Goal: Information Seeking & Learning: Learn about a topic

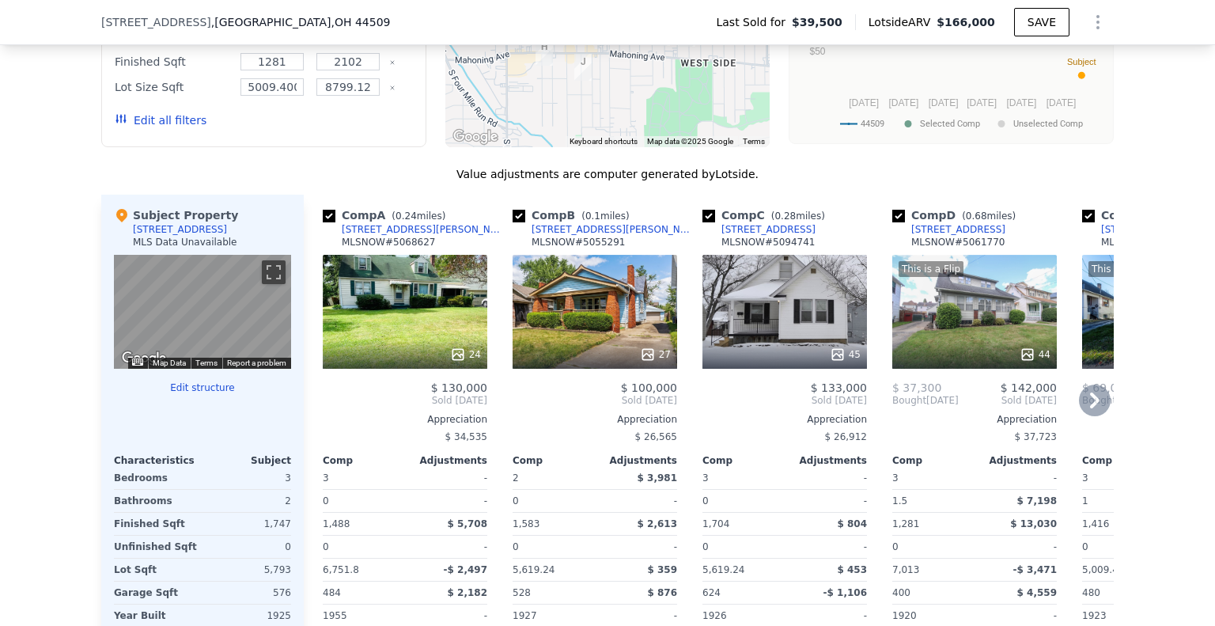
scroll to position [1418, 0]
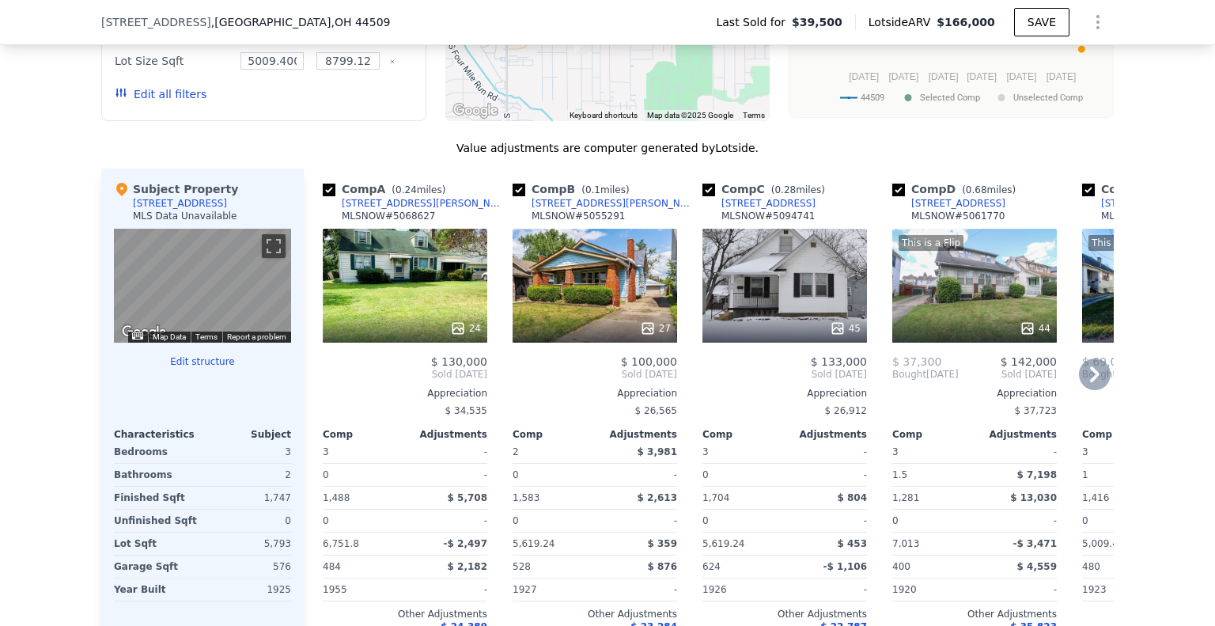
click at [1089, 377] on icon at bounding box center [1095, 374] width 32 height 32
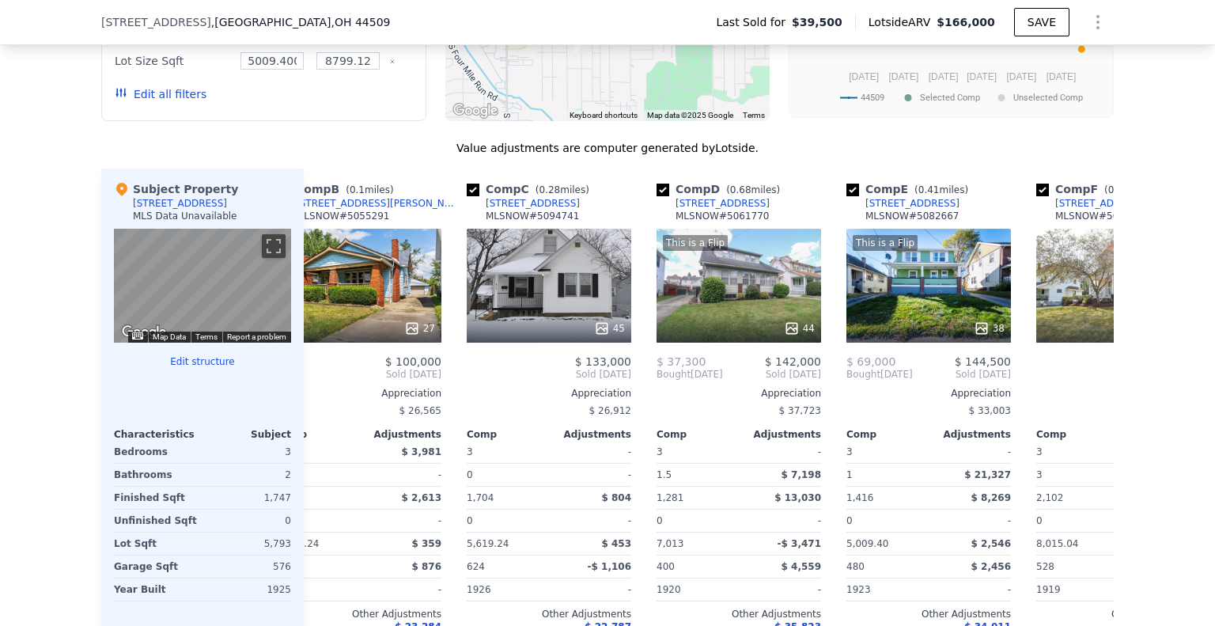
scroll to position [0, 380]
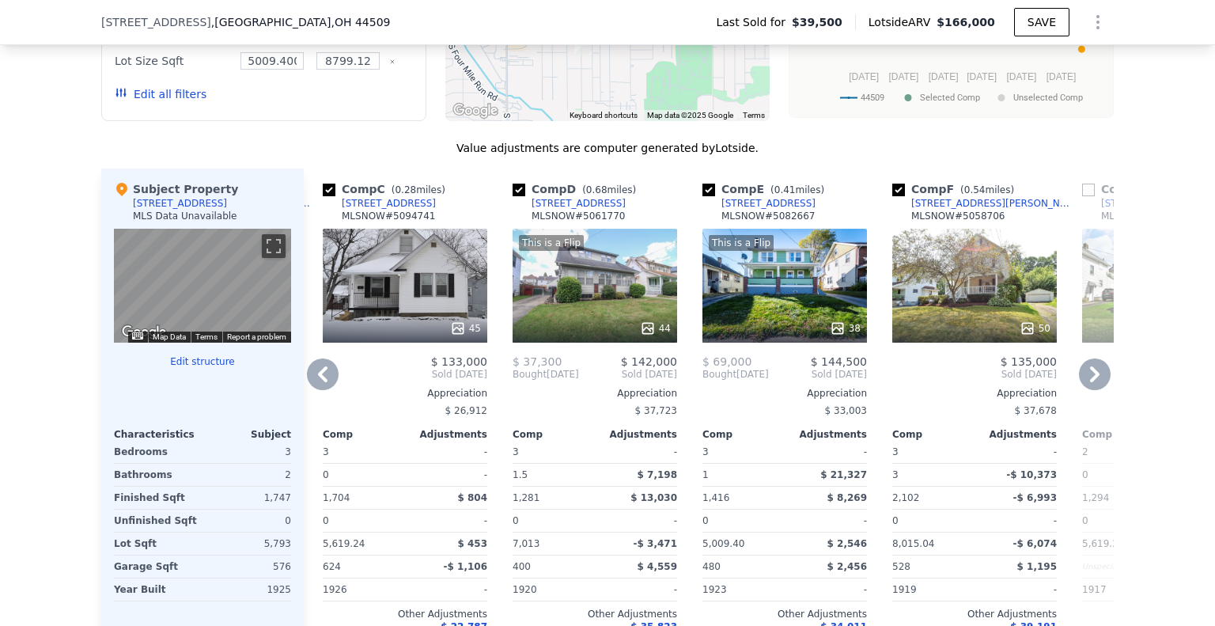
click at [1089, 377] on icon at bounding box center [1095, 374] width 32 height 32
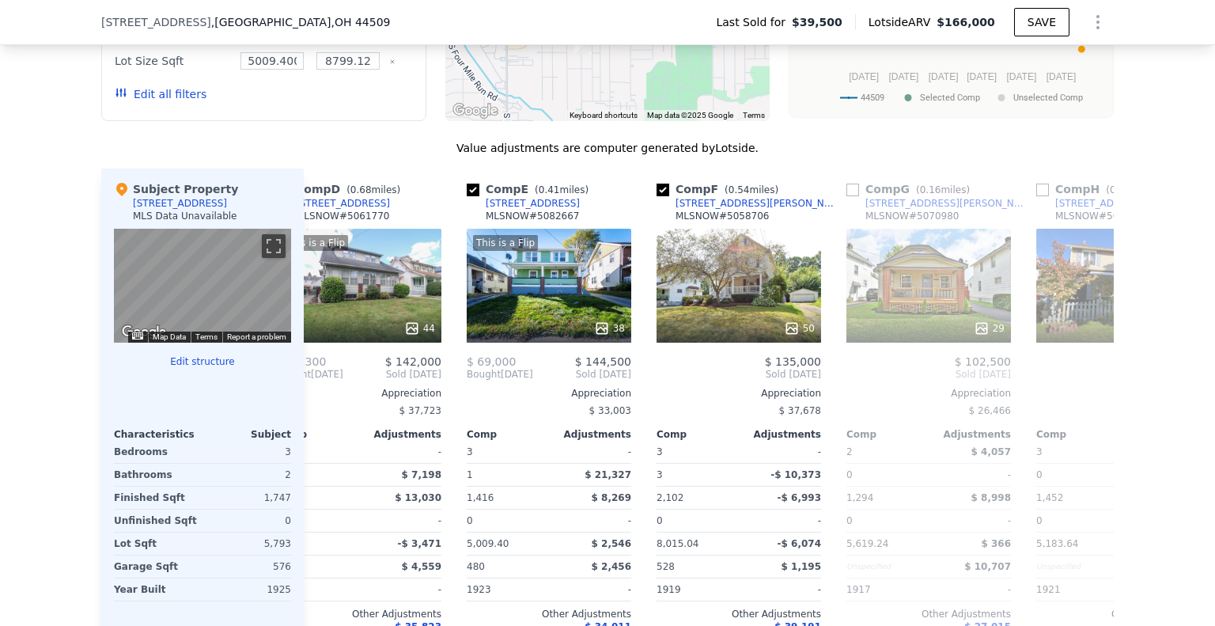
scroll to position [0, 759]
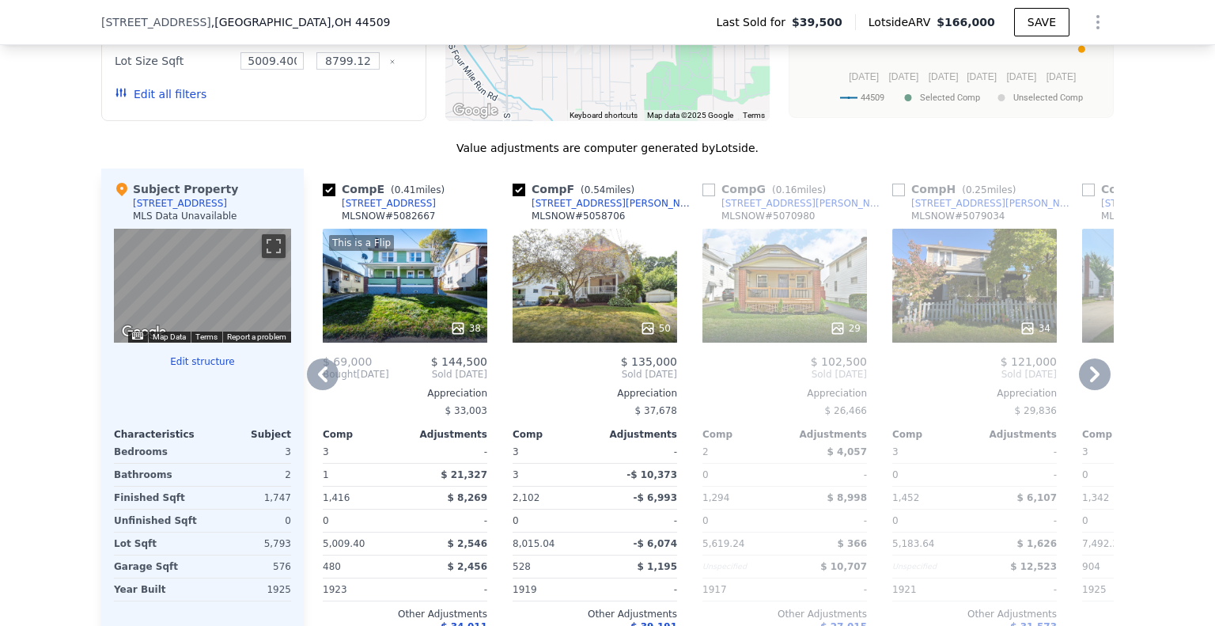
click at [316, 379] on icon at bounding box center [323, 374] width 32 height 32
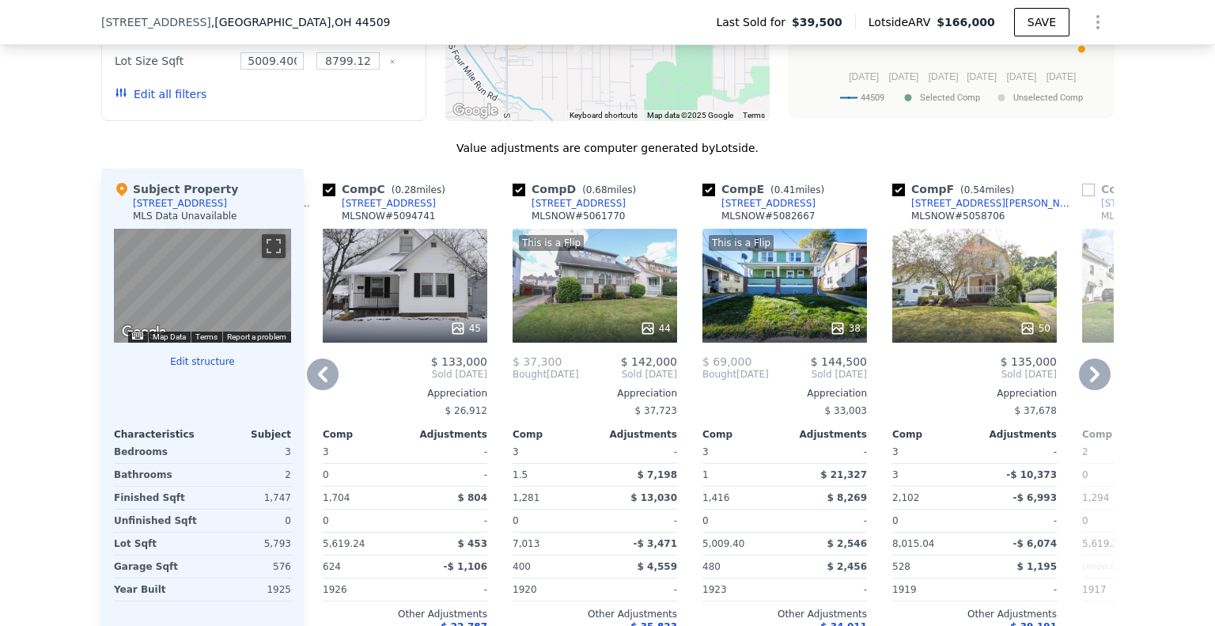
click at [316, 379] on icon at bounding box center [323, 374] width 32 height 32
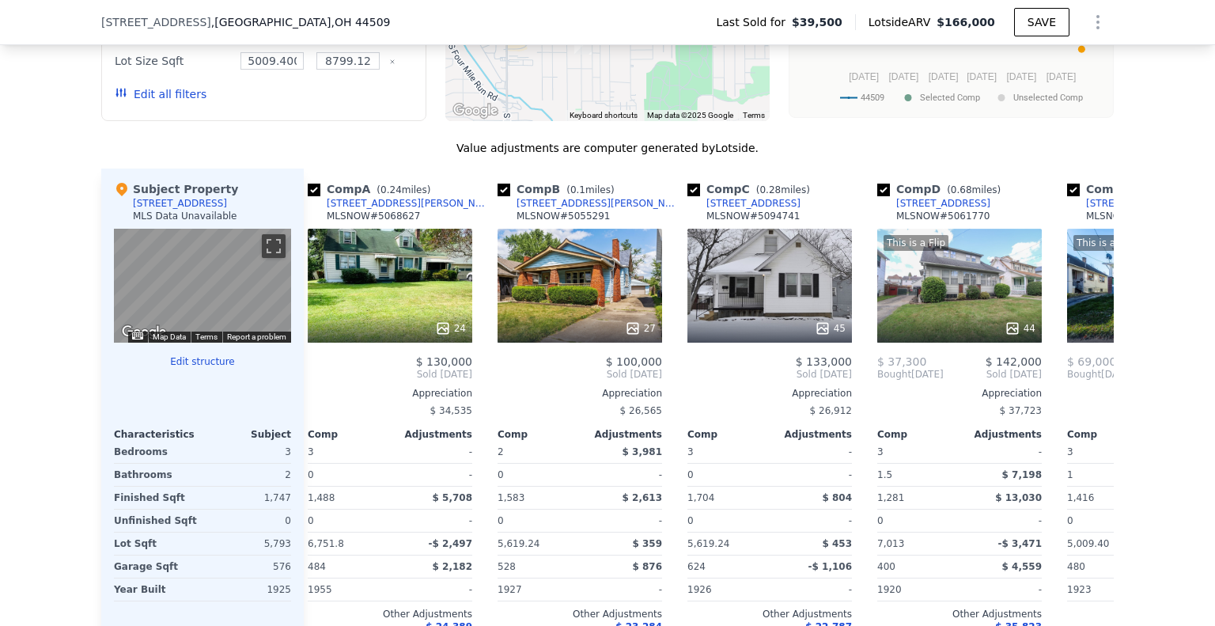
scroll to position [0, 0]
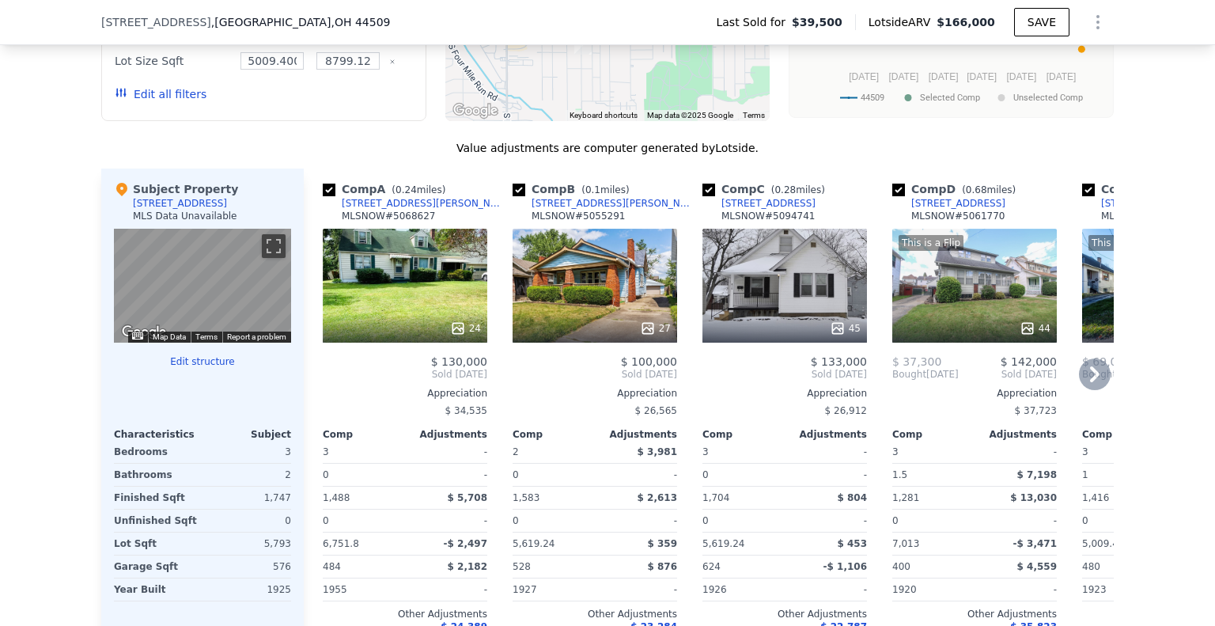
click at [1090, 382] on icon at bounding box center [1094, 374] width 9 height 16
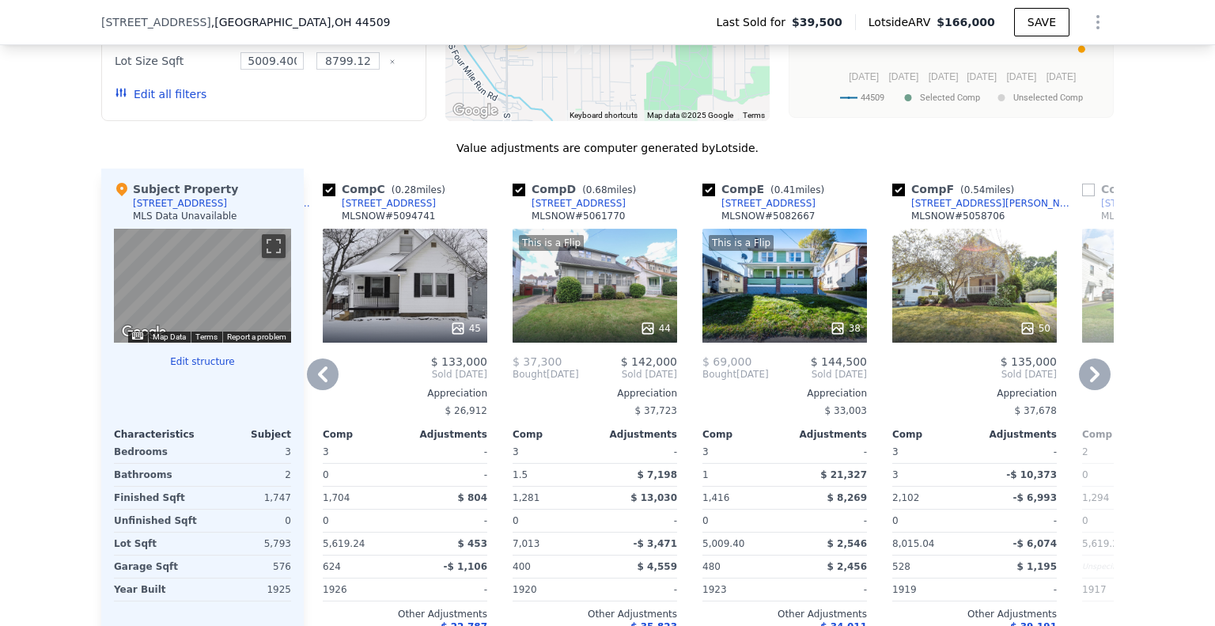
click at [1085, 388] on icon at bounding box center [1095, 374] width 32 height 32
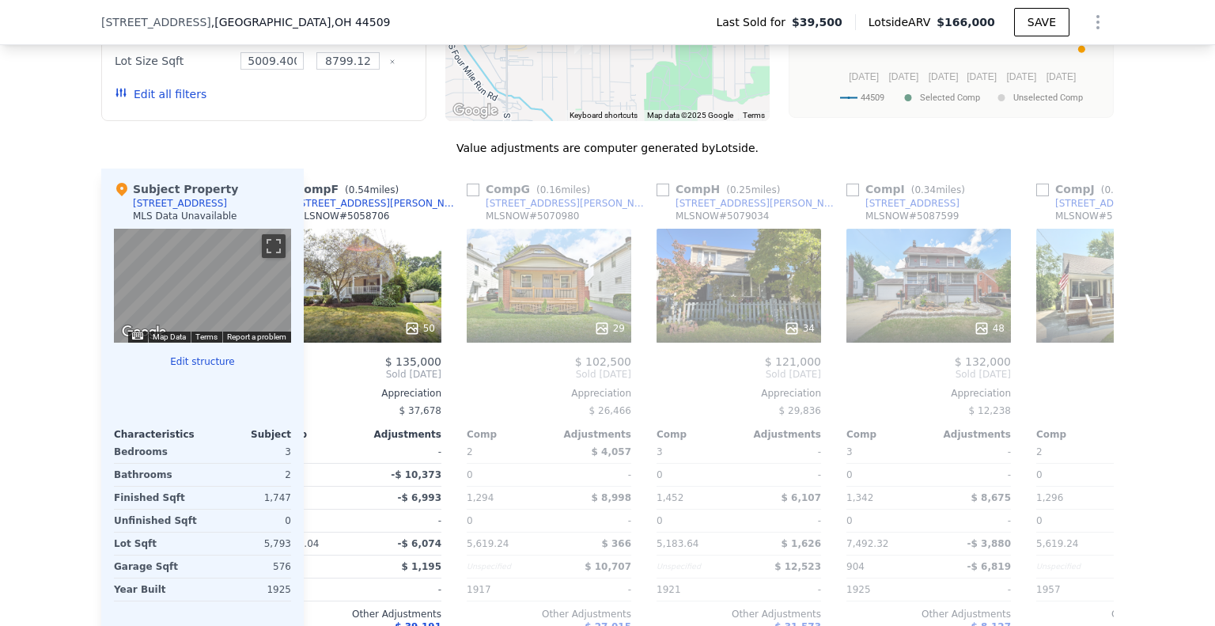
scroll to position [0, 1139]
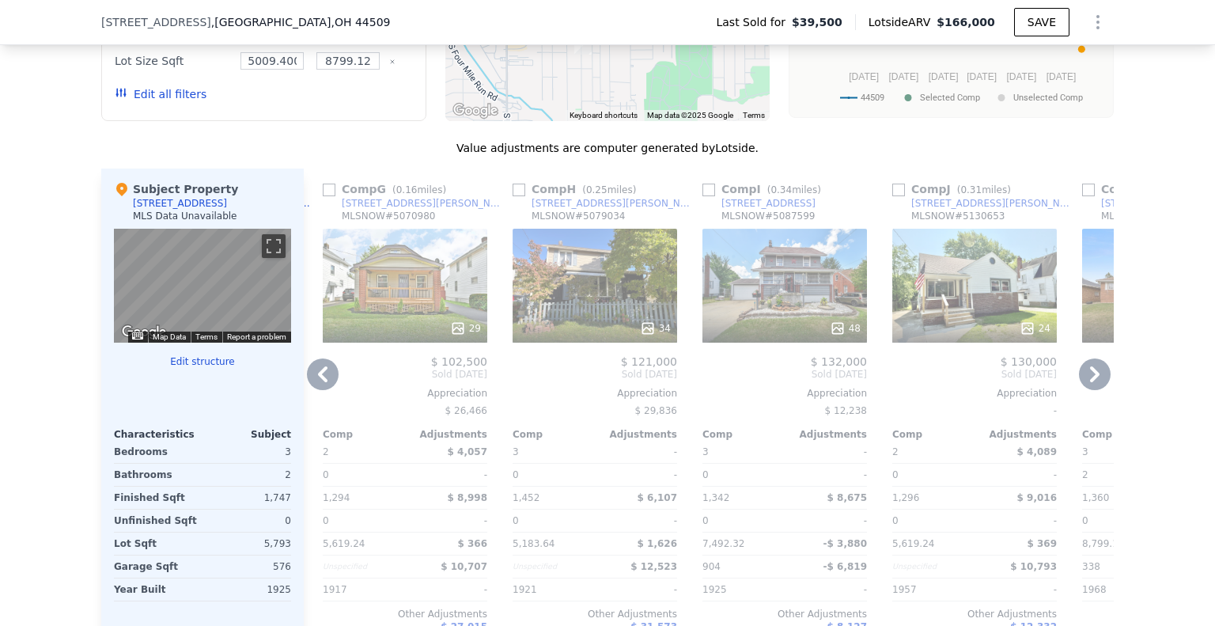
click at [1085, 388] on icon at bounding box center [1095, 374] width 32 height 32
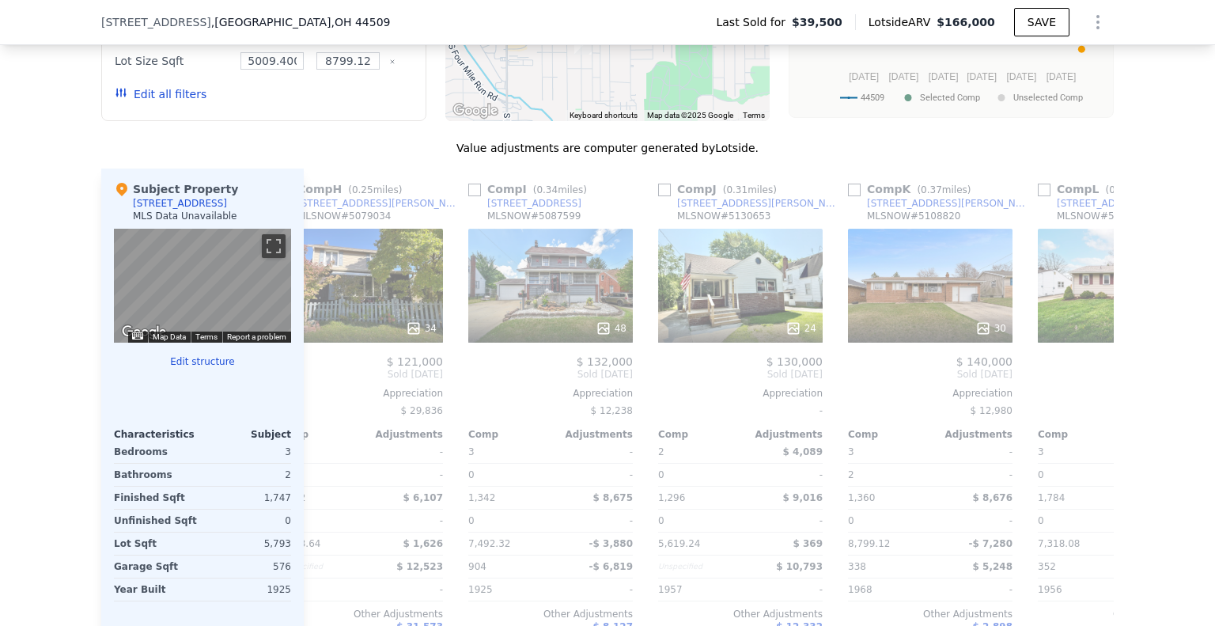
scroll to position [0, 1506]
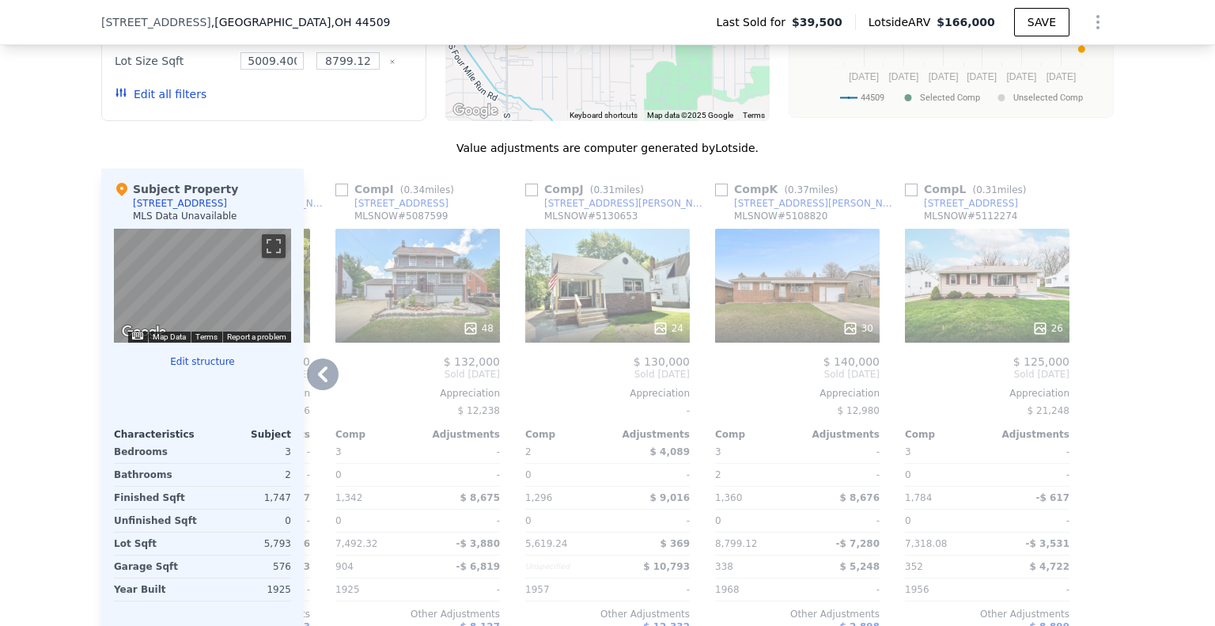
click at [320, 385] on icon at bounding box center [323, 374] width 32 height 32
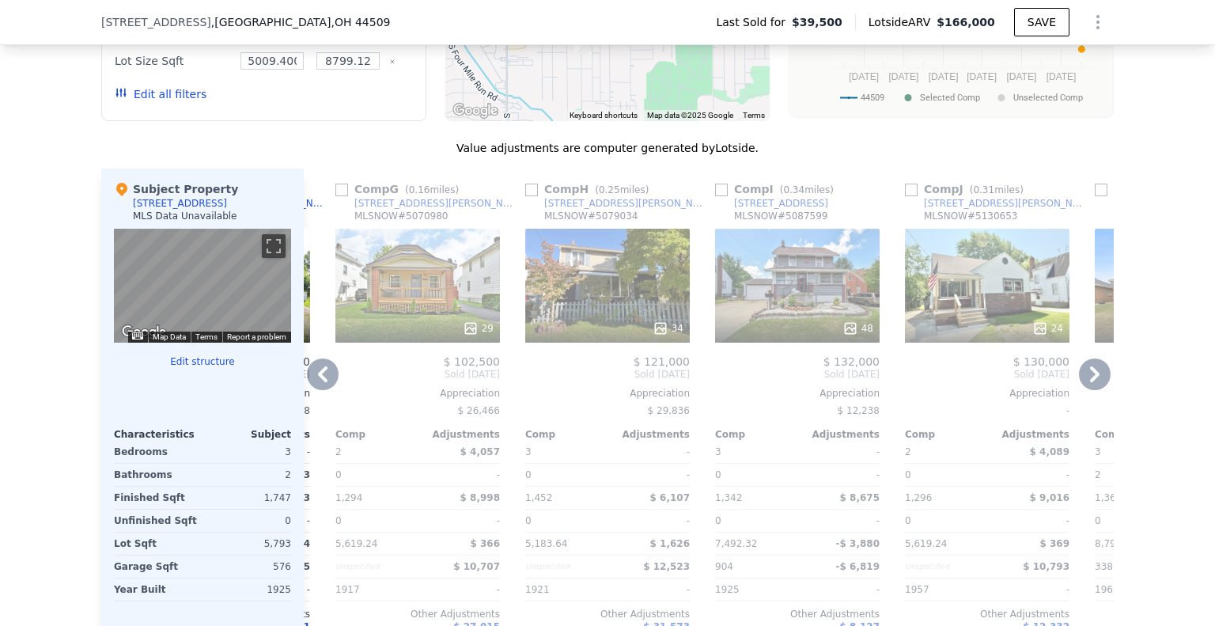
click at [320, 385] on icon at bounding box center [323, 374] width 32 height 32
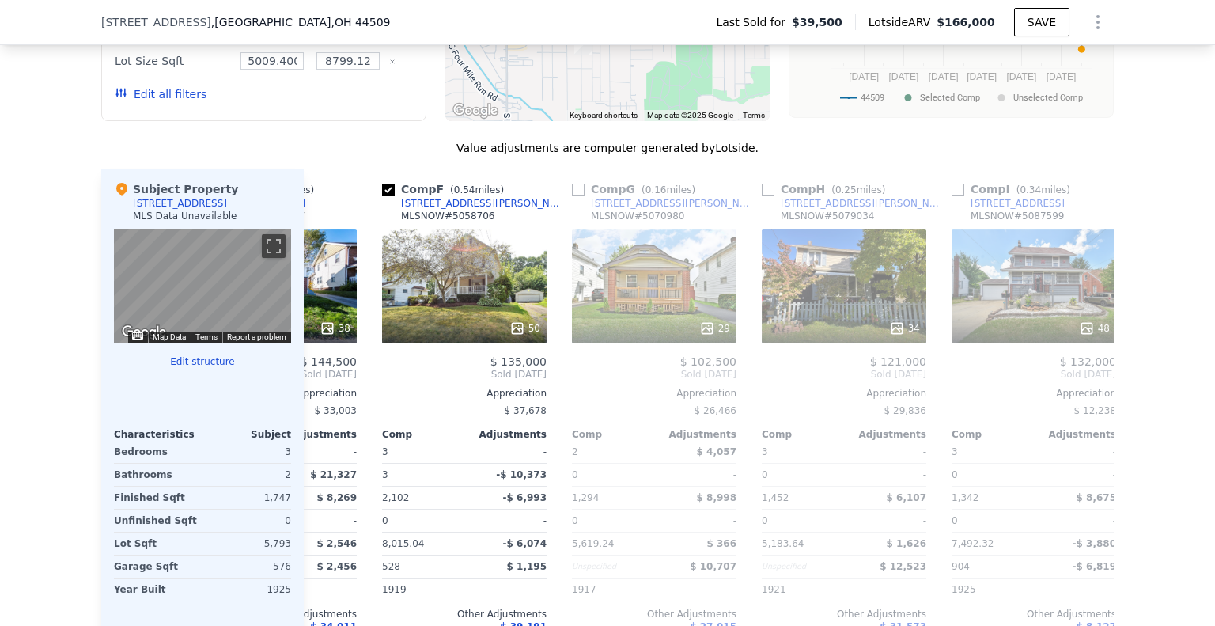
scroll to position [0, 747]
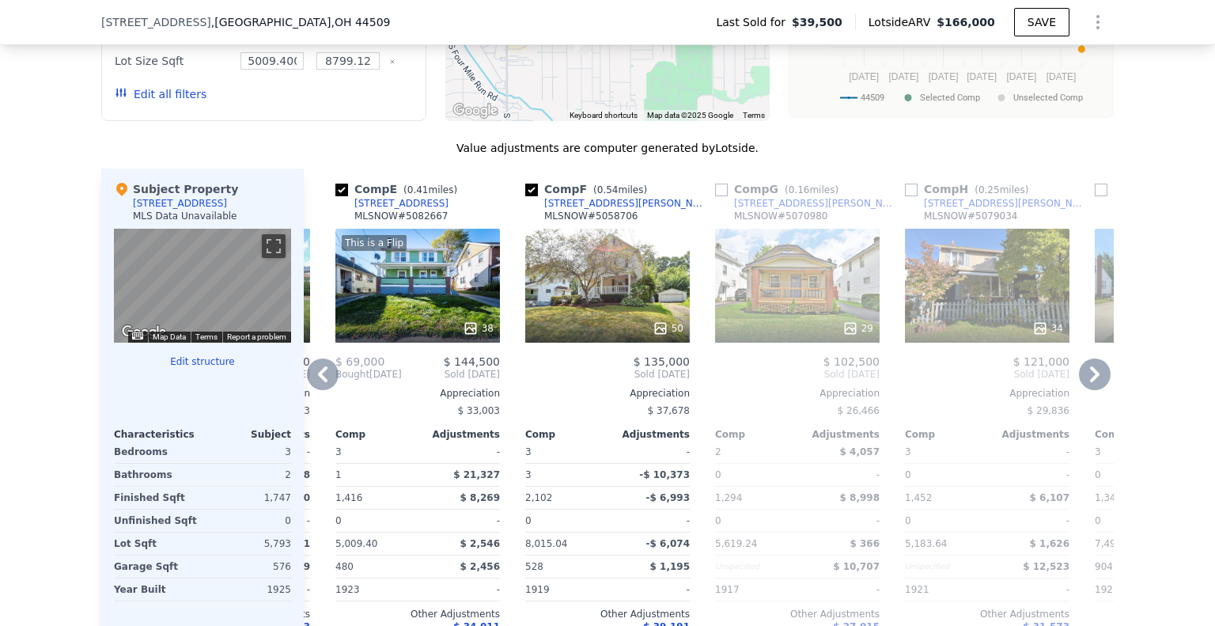
click at [324, 388] on icon at bounding box center [323, 374] width 32 height 32
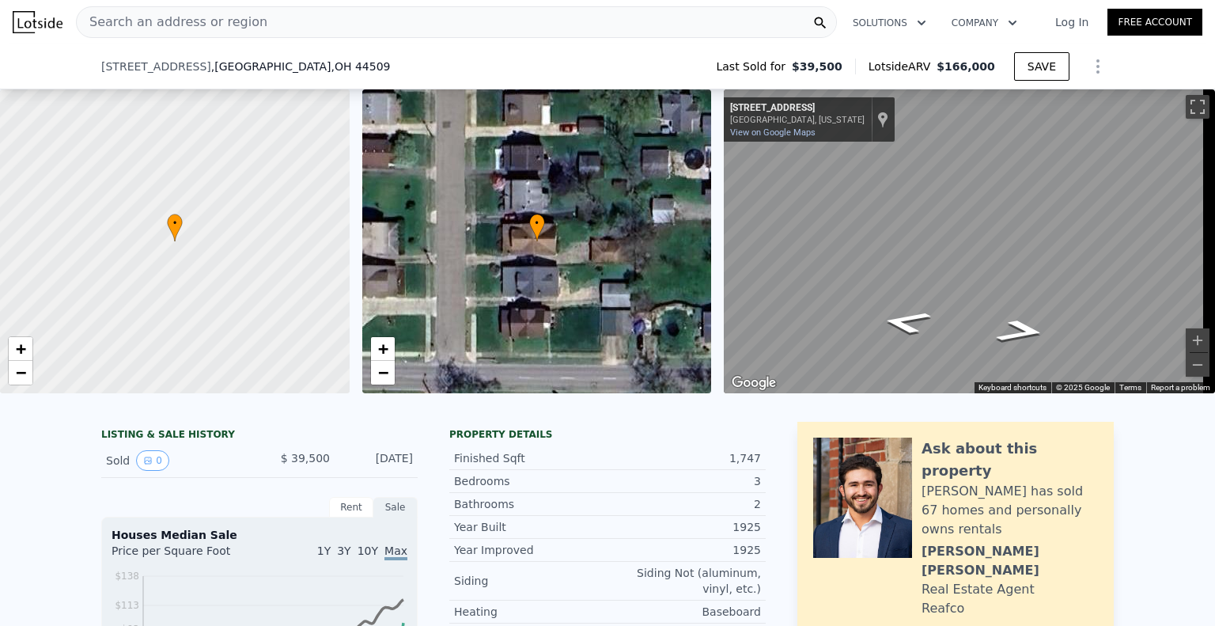
scroll to position [73, 0]
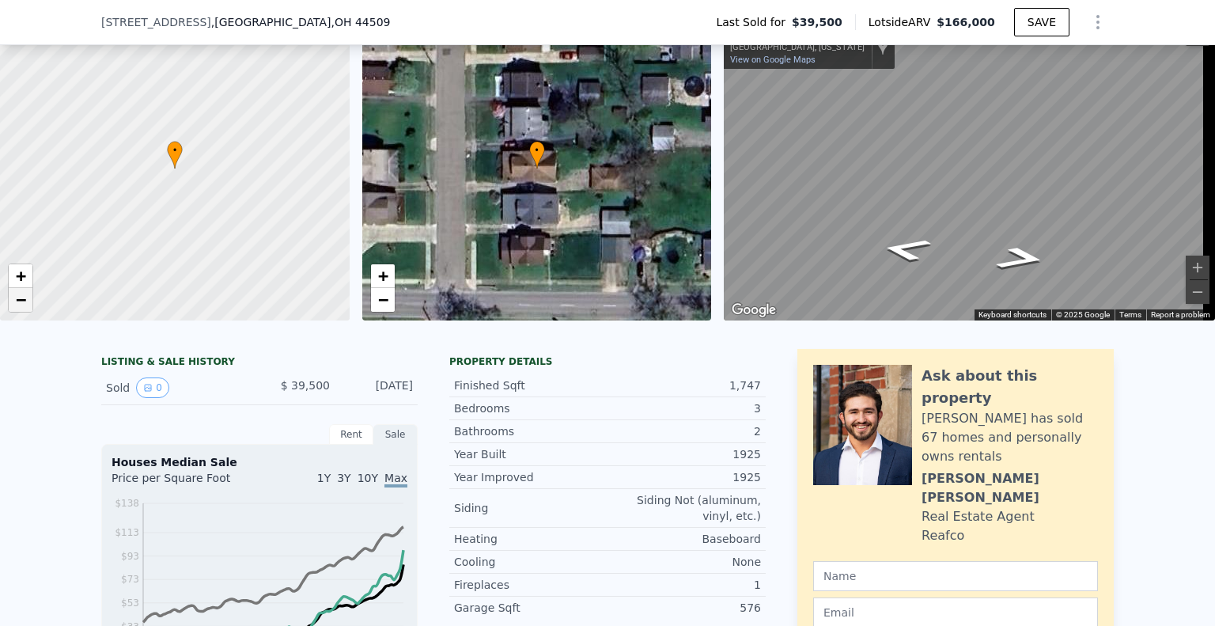
click at [21, 304] on span "−" at bounding box center [21, 300] width 10 height 20
click at [25, 303] on span "−" at bounding box center [21, 300] width 10 height 20
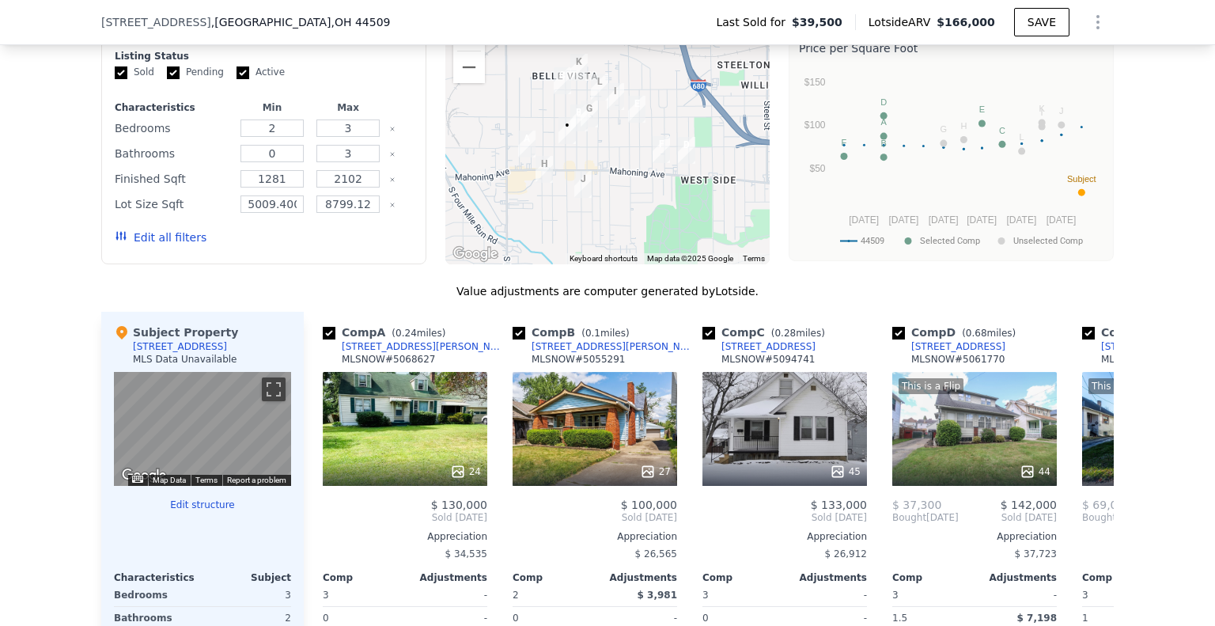
scroll to position [1418, 0]
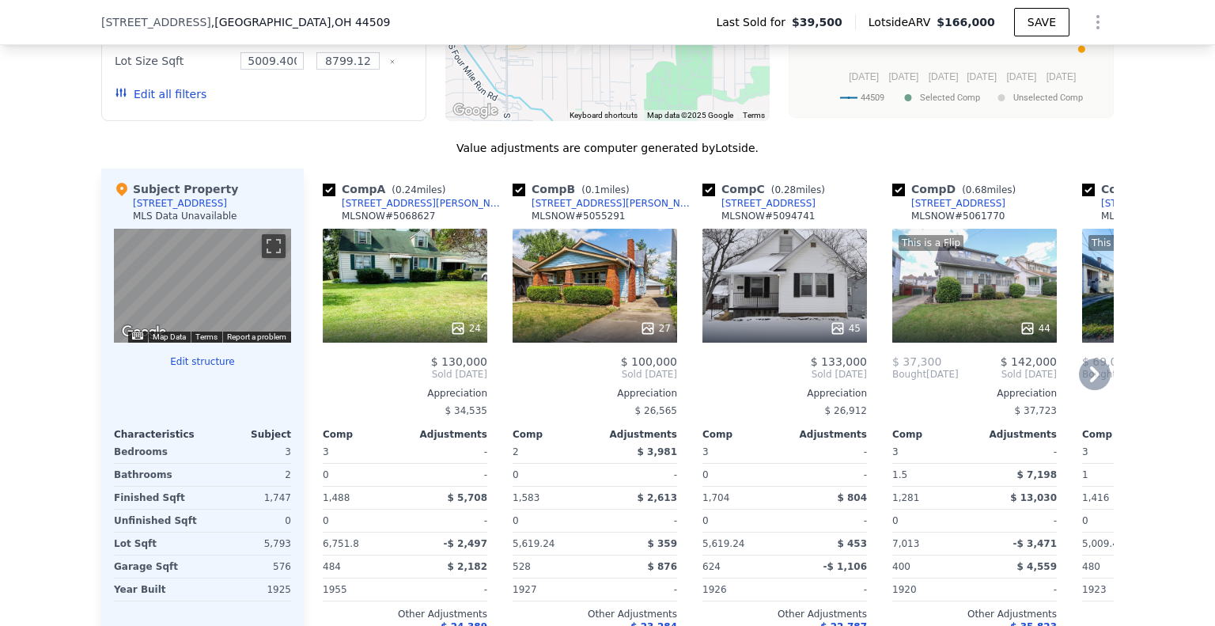
click at [1092, 379] on icon at bounding box center [1095, 374] width 32 height 32
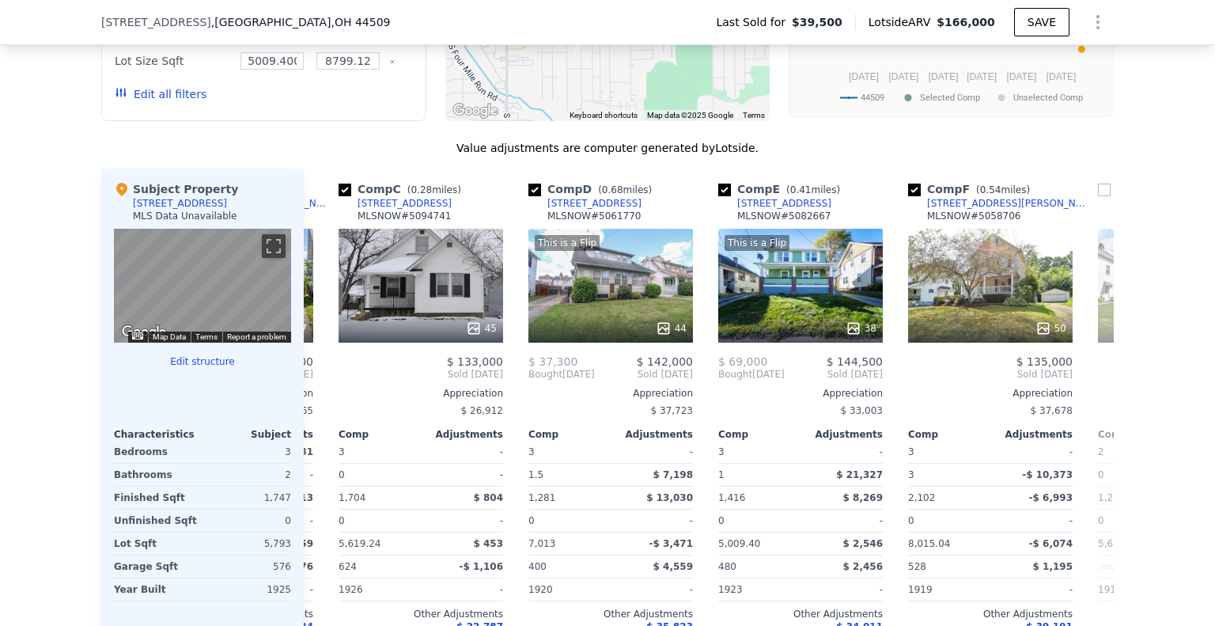
scroll to position [0, 380]
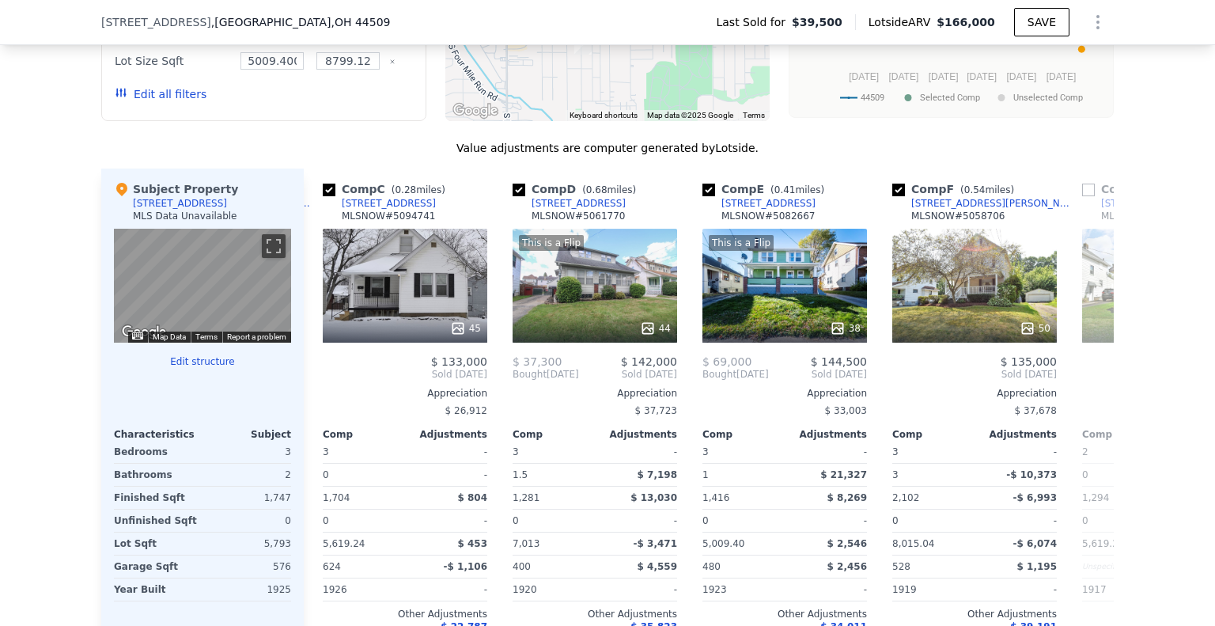
click at [1092, 378] on span "Sold [DATE]" at bounding box center [1164, 374] width 165 height 13
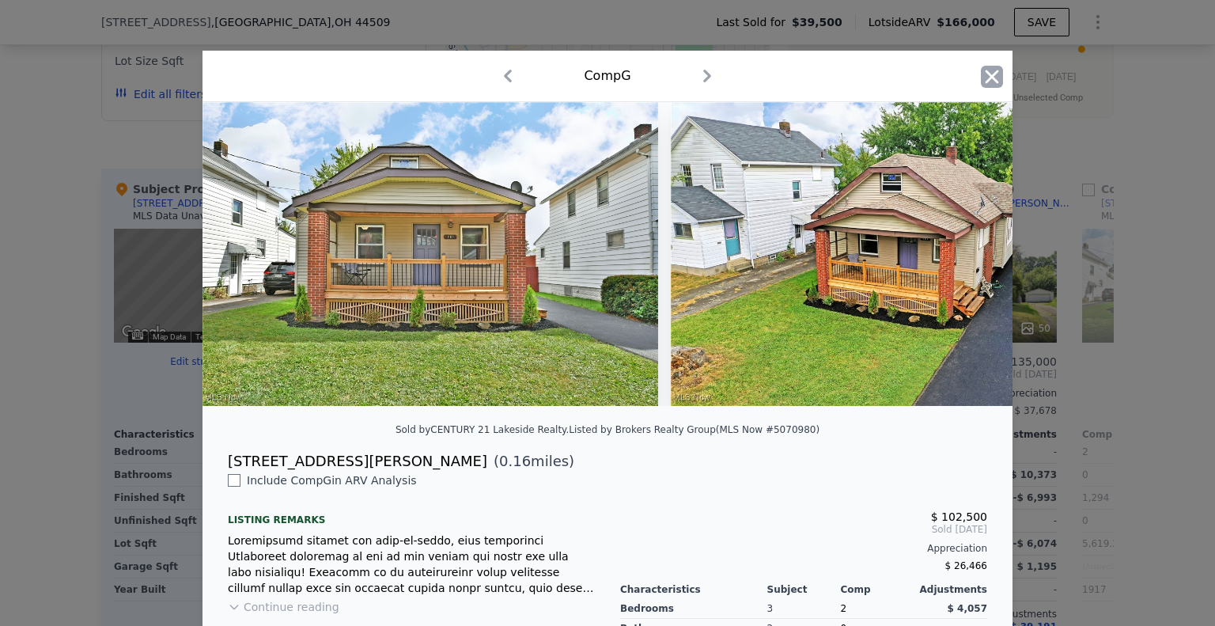
click at [983, 78] on icon "button" at bounding box center [992, 77] width 22 height 22
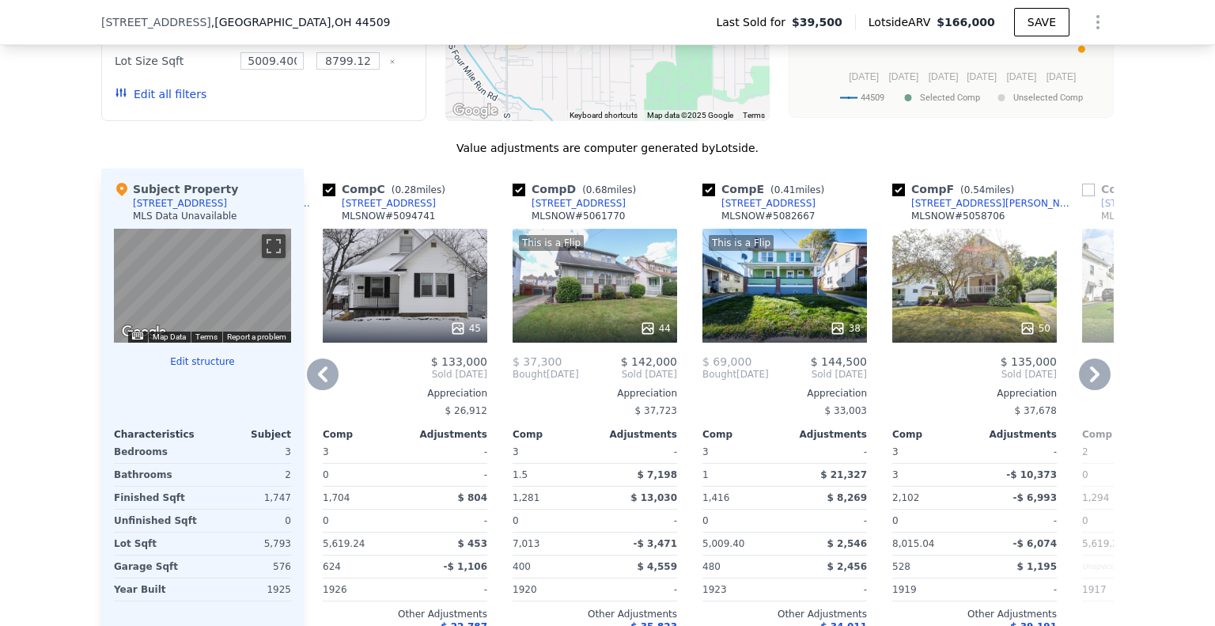
click at [1088, 384] on icon at bounding box center [1095, 374] width 32 height 32
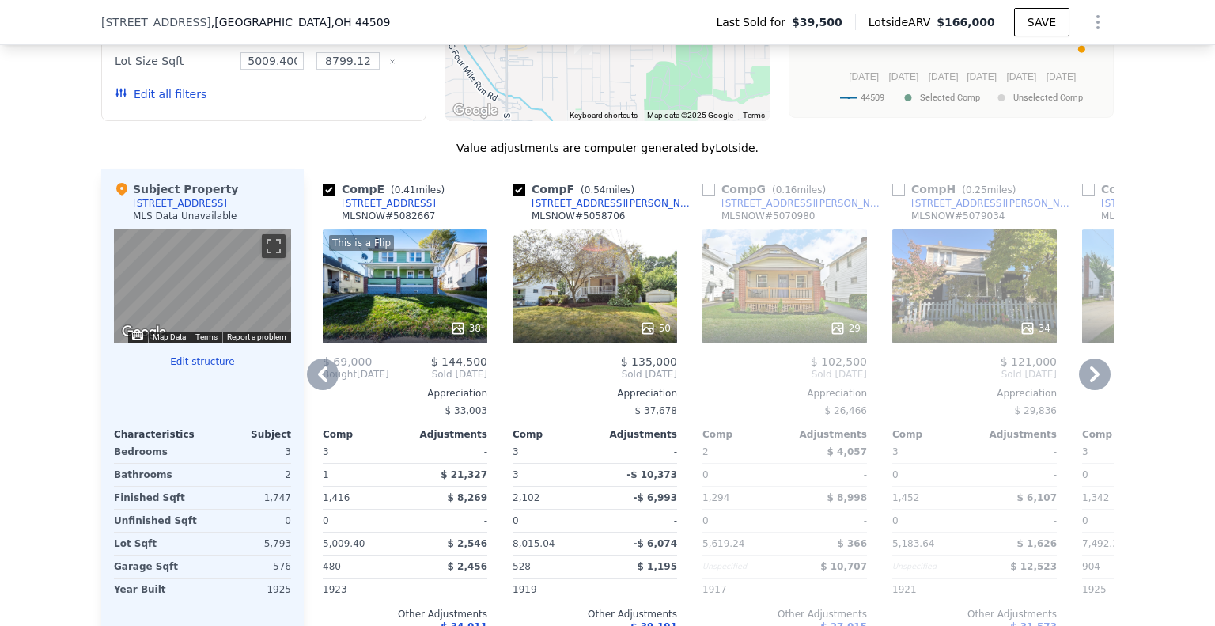
click at [1088, 384] on icon at bounding box center [1095, 374] width 32 height 32
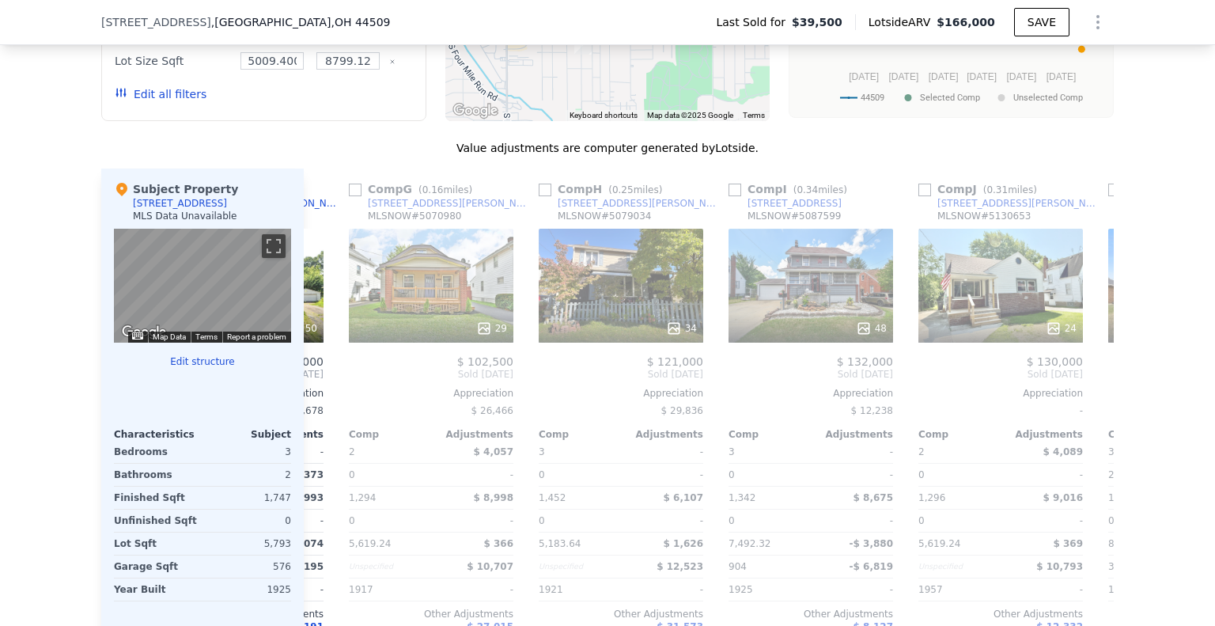
scroll to position [0, 1139]
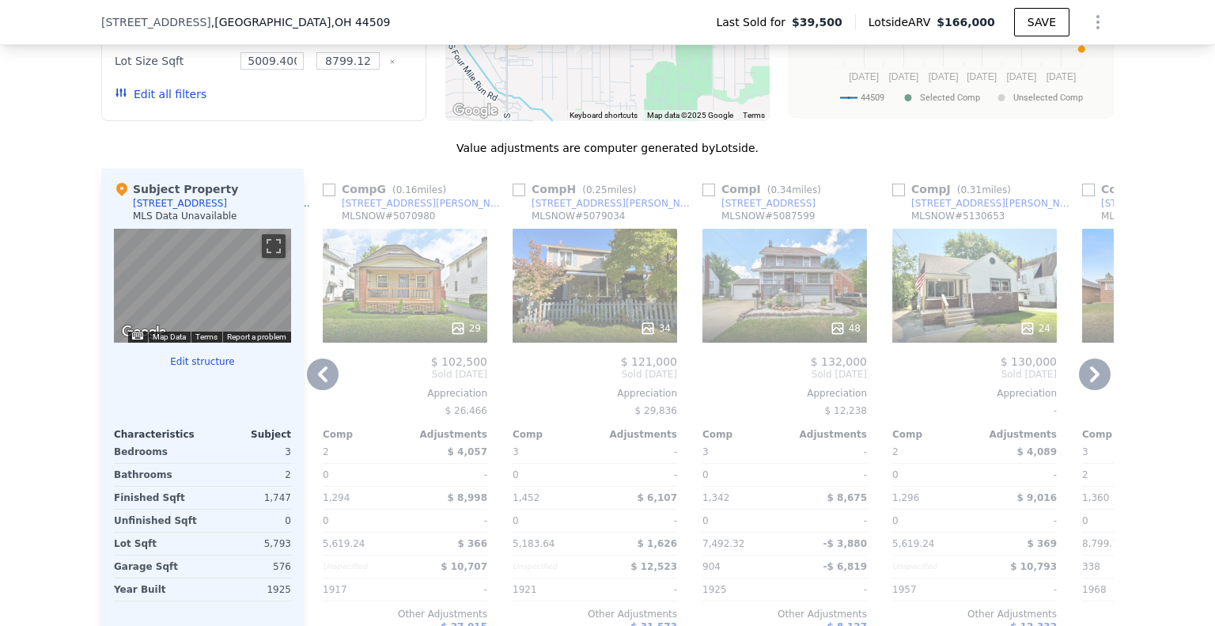
click at [1088, 384] on icon at bounding box center [1095, 374] width 32 height 32
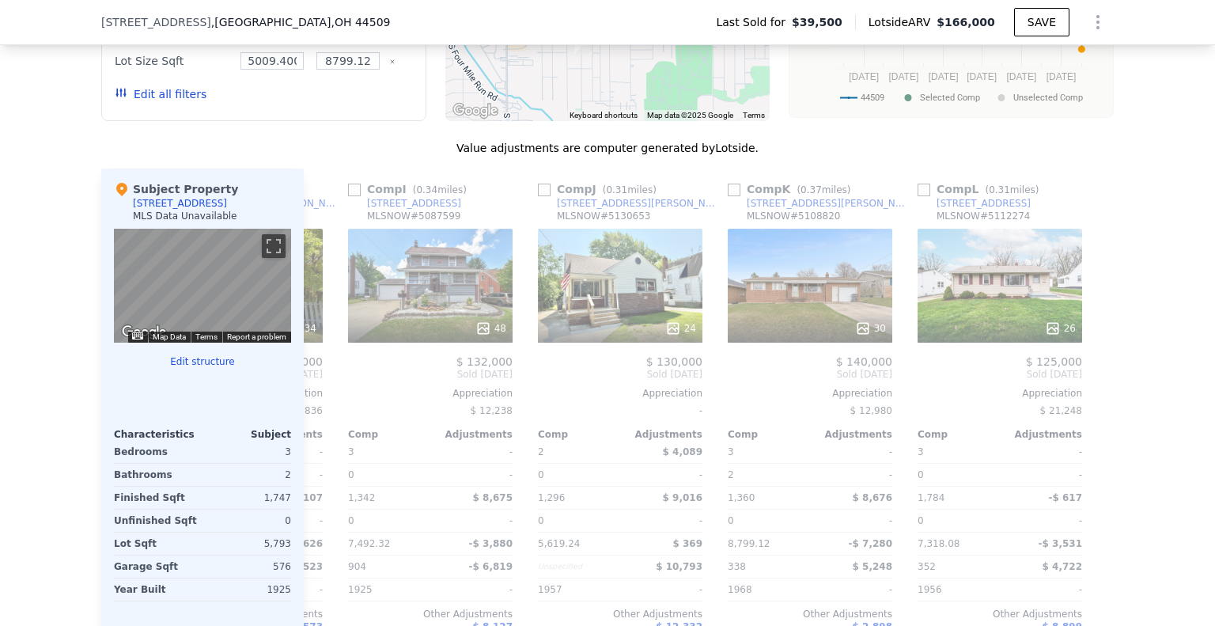
scroll to position [0, 1506]
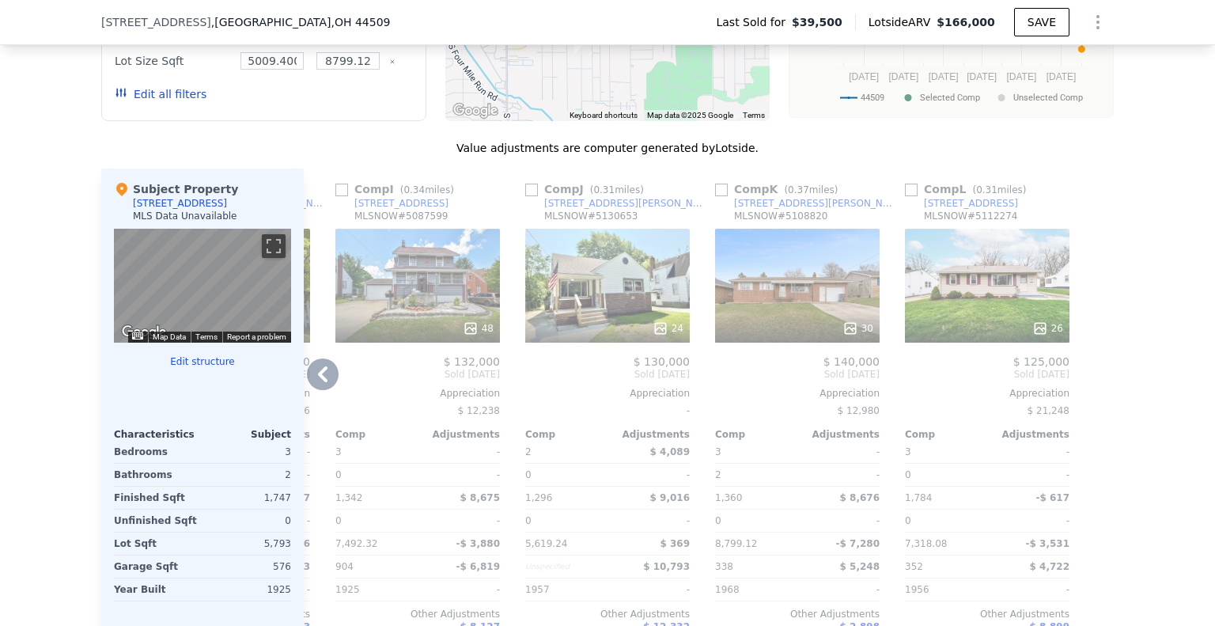
click at [320, 384] on icon at bounding box center [323, 374] width 32 height 32
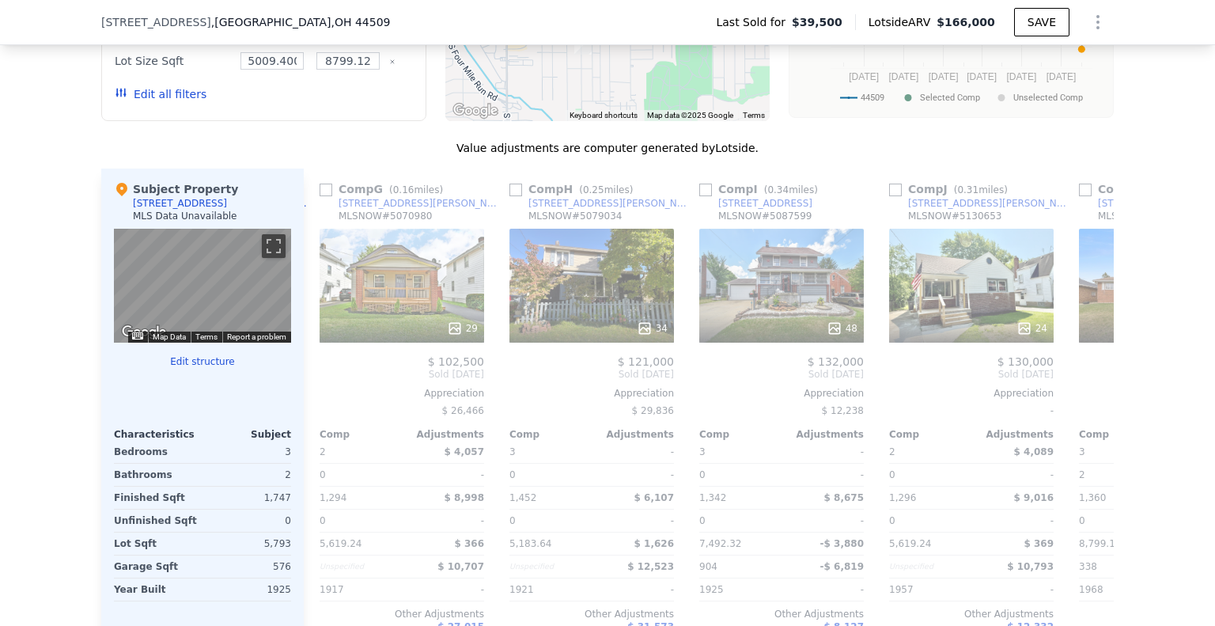
scroll to position [0, 1126]
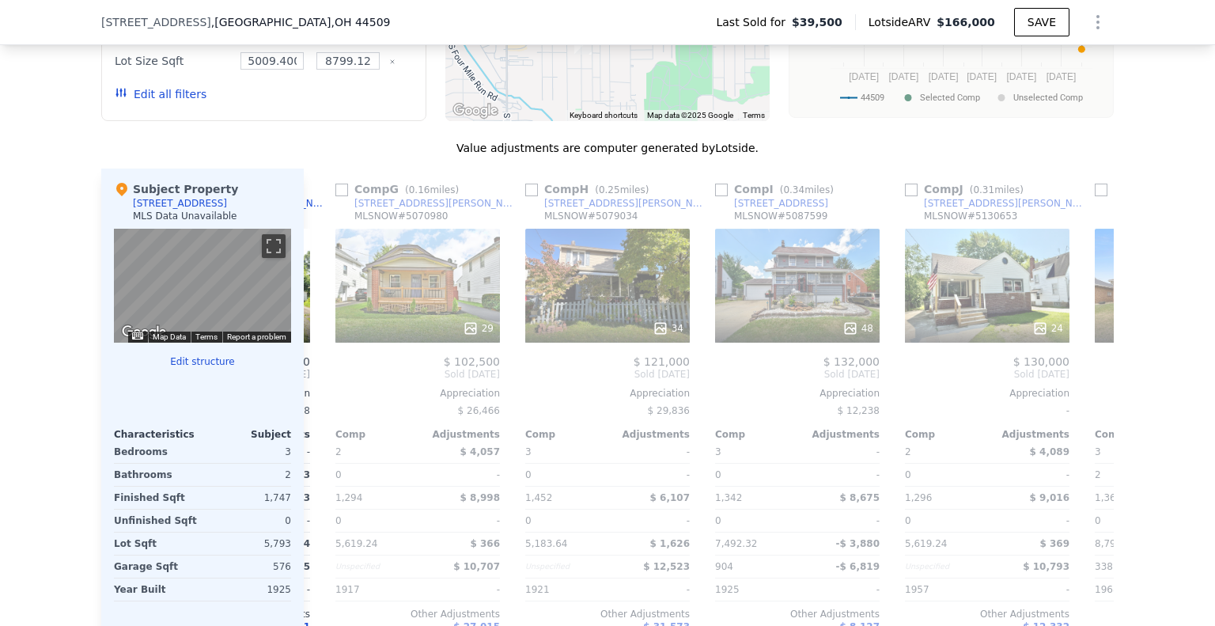
click at [320, 384] on div "Comp A ( 0.24 miles) [STREET_ADDRESS][PERSON_NAME] 24 $ 130,000 Sold [DATE] App…" at bounding box center [709, 422] width 810 height 509
click at [320, 384] on icon at bounding box center [323, 374] width 32 height 32
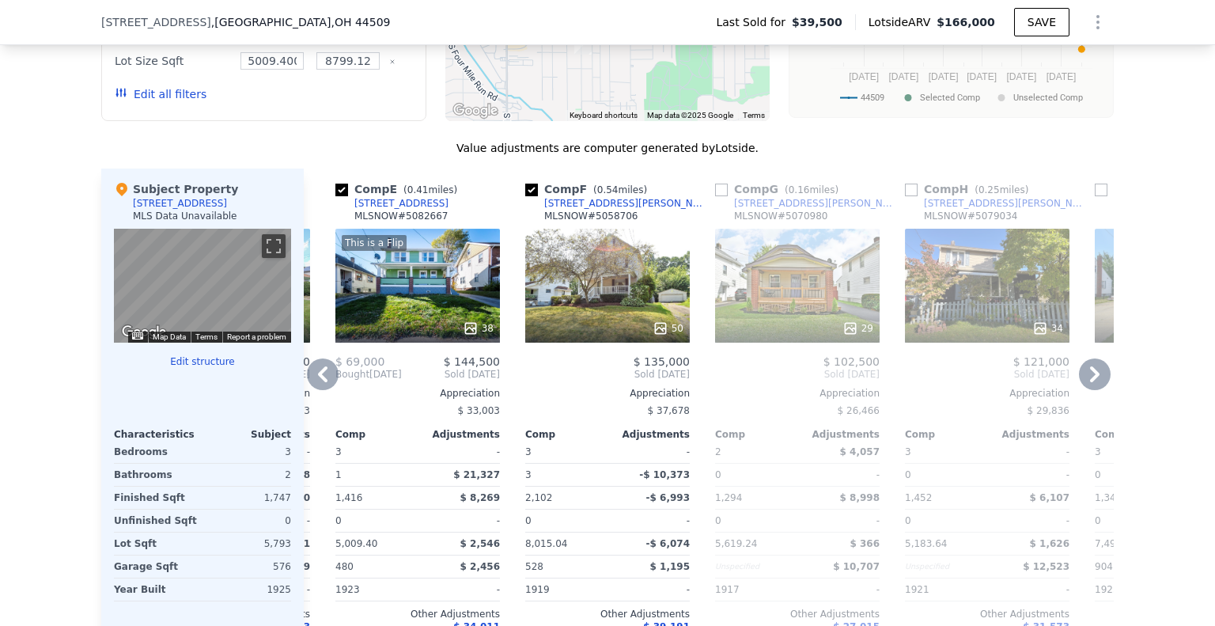
click at [321, 384] on icon at bounding box center [323, 374] width 32 height 32
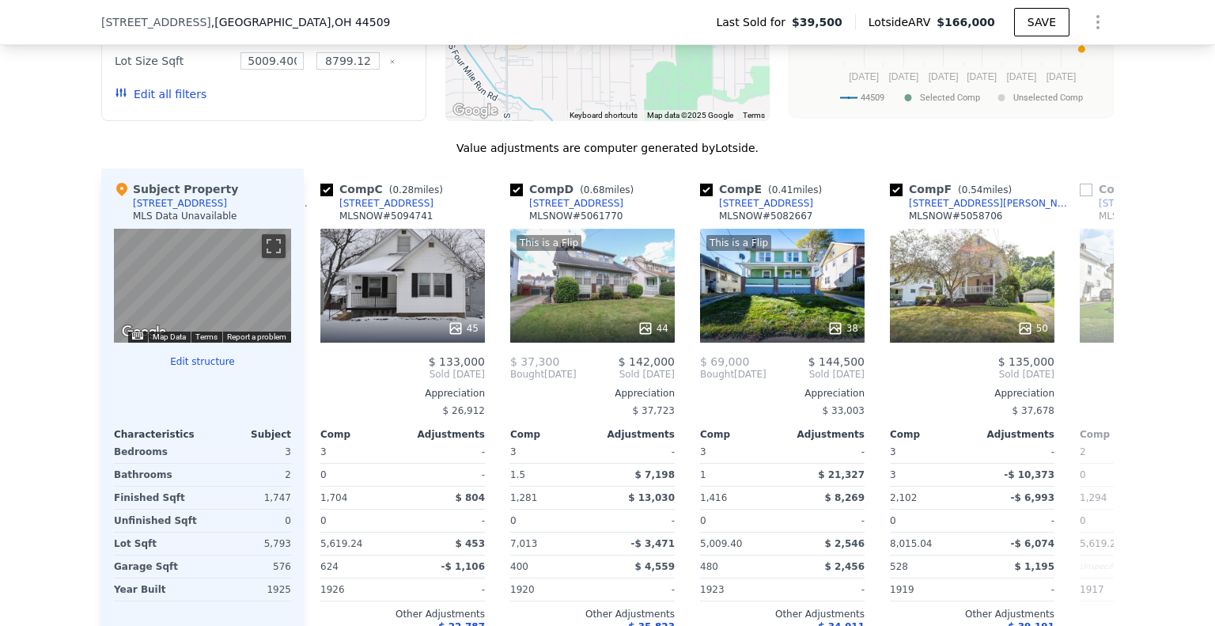
scroll to position [0, 367]
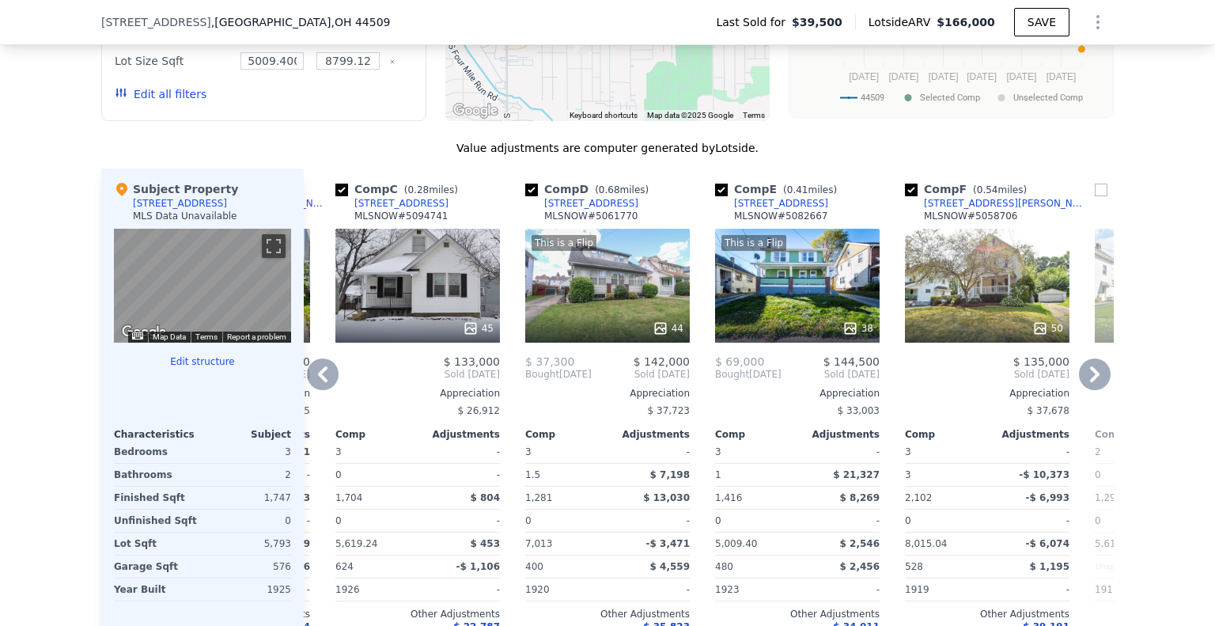
click at [321, 384] on icon at bounding box center [323, 374] width 32 height 32
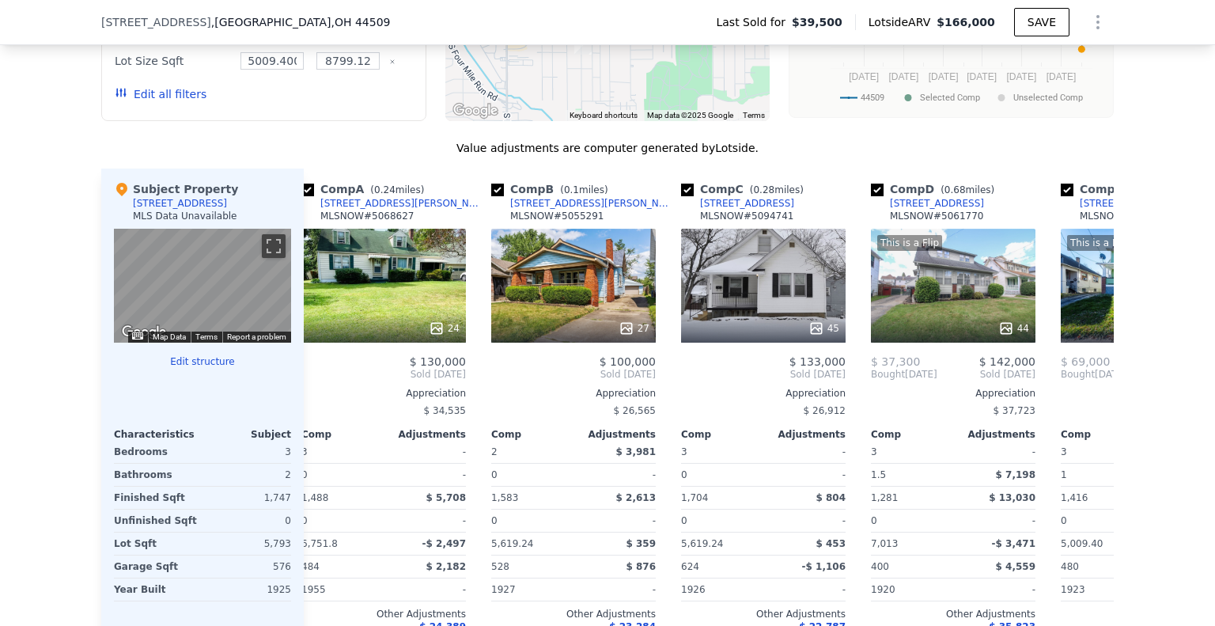
scroll to position [0, 0]
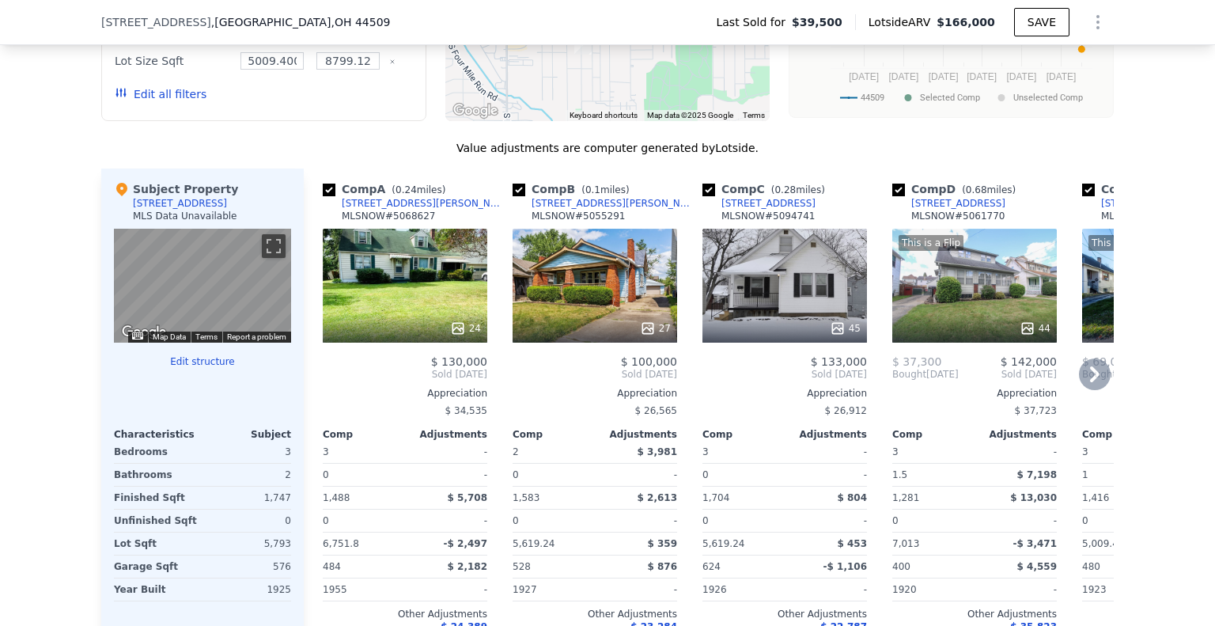
click at [323, 380] on span "Sold [DATE]" at bounding box center [405, 374] width 165 height 13
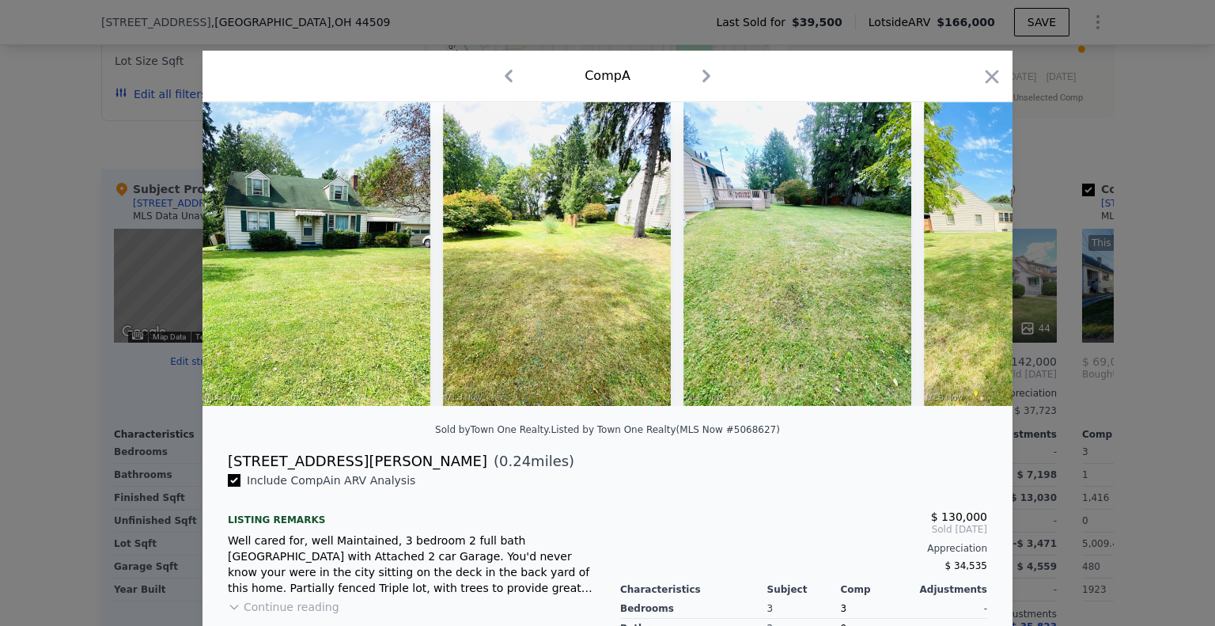
drag, startPoint x: 981, startPoint y: 69, endPoint x: 955, endPoint y: 107, distance: 46.1
click at [981, 69] on icon "button" at bounding box center [992, 77] width 22 height 22
